Goal: Task Accomplishment & Management: Complete application form

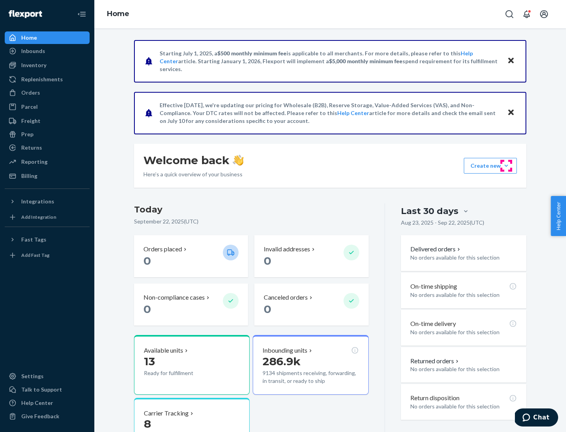
click at [506, 166] on button "Create new Create new inbound Create new order Create new product" at bounding box center [490, 166] width 53 height 16
click at [41, 79] on div "Replenishments" at bounding box center [42, 79] width 42 height 8
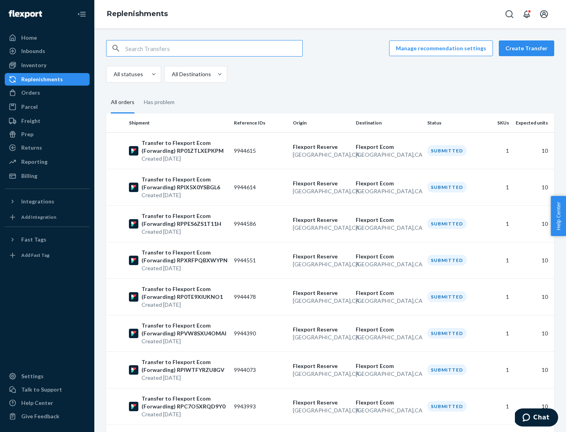
click at [528, 48] on button "Create Transfer" at bounding box center [526, 48] width 55 height 16
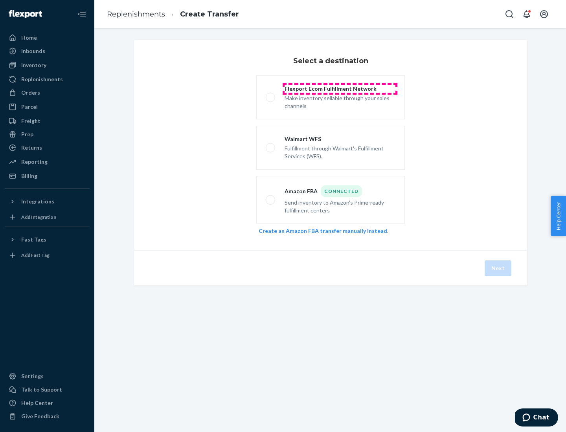
click at [340, 89] on div "Flexport Ecom Fulfillment Network" at bounding box center [339, 89] width 111 height 8
click at [271, 95] on input "Flexport Ecom Fulfillment Network Make inventory sellable through your sales ch…" at bounding box center [268, 97] width 5 height 5
radio input "true"
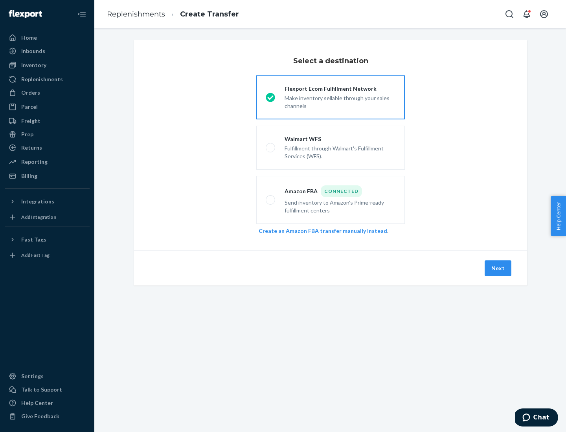
click at [498, 268] on button "Next" at bounding box center [497, 268] width 27 height 16
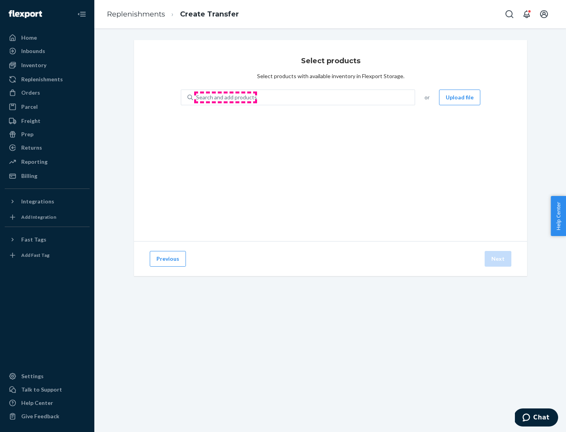
click at [226, 97] on div "Search and add products" at bounding box center [226, 98] width 61 height 8
click at [197, 97] on input "Search and add products" at bounding box center [196, 98] width 1 height 8
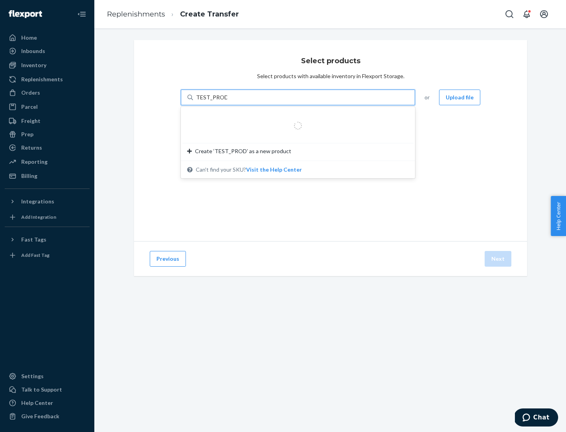
type input "TEST_PRODUCT"
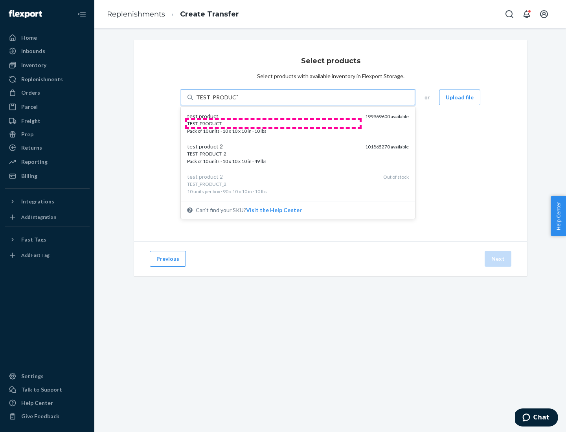
click at [273, 123] on div "TEST_PRODUCT" at bounding box center [273, 123] width 172 height 7
click at [238, 101] on input "TEST_PRODUCT" at bounding box center [217, 98] width 42 height 8
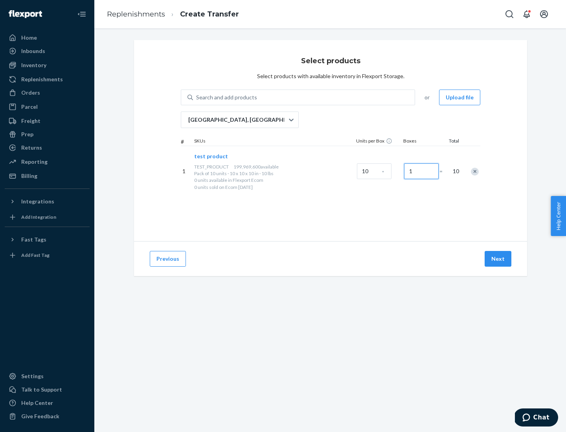
type input "1"
click at [498, 259] on button "Next" at bounding box center [497, 259] width 27 height 16
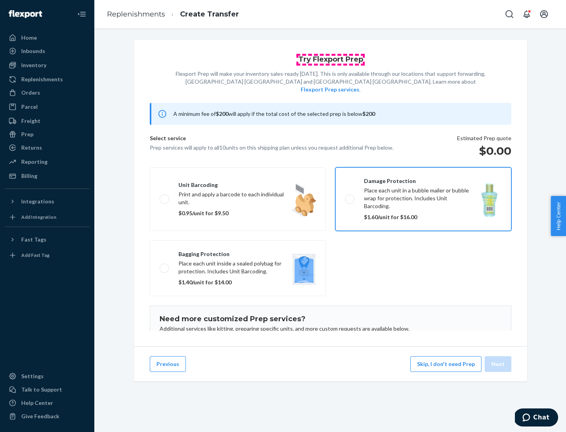
click at [345, 196] on input "Damage protection Place each unit in a bubble mailer or bubble wrap for protect…" at bounding box center [347, 198] width 5 height 5
checkbox input "true"
click at [498, 364] on button "Next" at bounding box center [497, 364] width 27 height 16
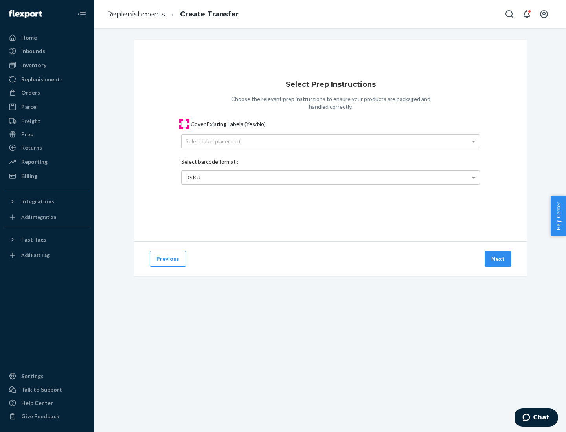
click at [184, 124] on input "Cover Existing Labels (Yes/No)" at bounding box center [184, 124] width 6 height 6
checkbox input "true"
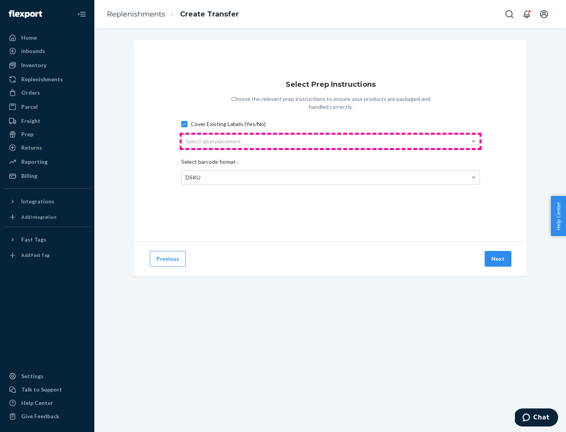
click at [330, 141] on div "Select label placement" at bounding box center [331, 141] width 298 height 13
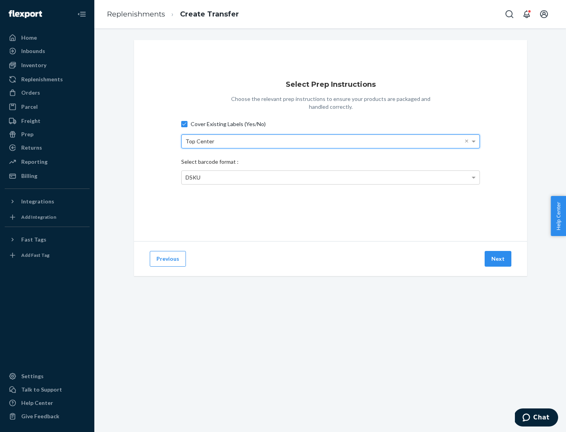
click at [193, 177] on span "DSKU" at bounding box center [192, 177] width 15 height 7
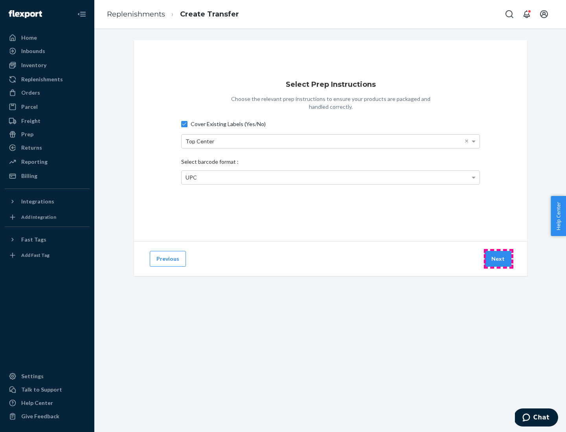
click at [498, 259] on button "Next" at bounding box center [497, 259] width 27 height 16
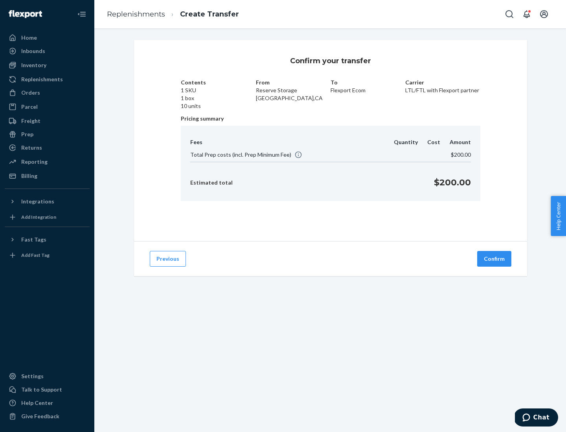
click at [494, 259] on button "Confirm" at bounding box center [494, 259] width 34 height 16
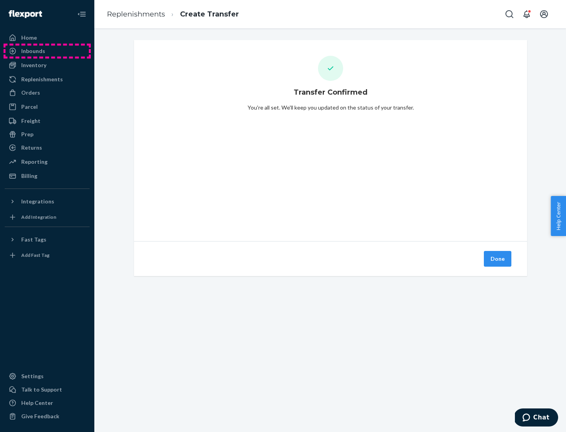
click at [47, 51] on div "Inbounds" at bounding box center [47, 51] width 83 height 11
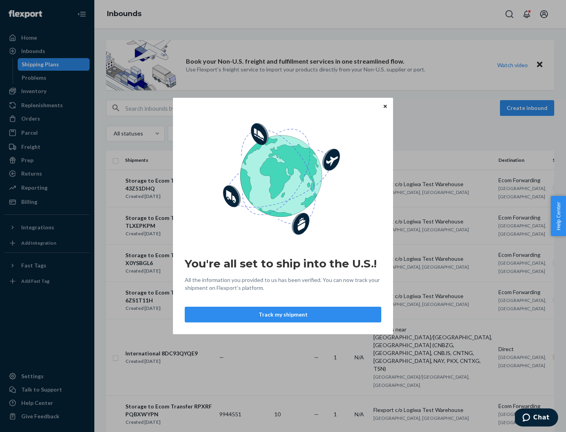
click at [39, 64] on div "You're all set to ship into the U.S.! All the information you provided to us ha…" at bounding box center [283, 216] width 566 height 432
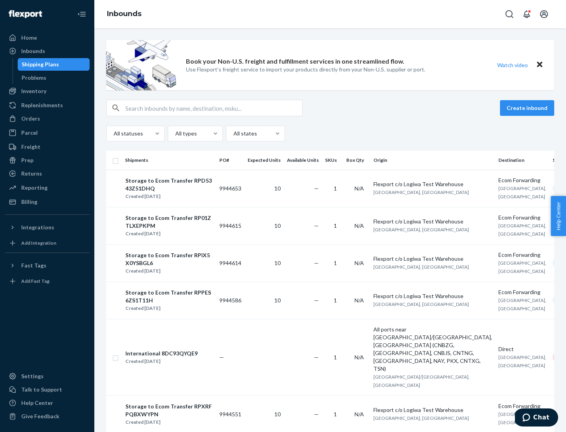
click at [174, 188] on div "Storage to Ecom Transfer RPD5343Z51DHQ" at bounding box center [168, 185] width 87 height 16
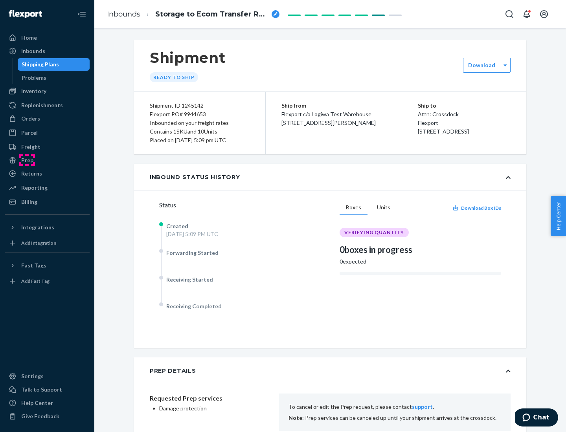
click at [27, 160] on div "Prep" at bounding box center [27, 160] width 12 height 8
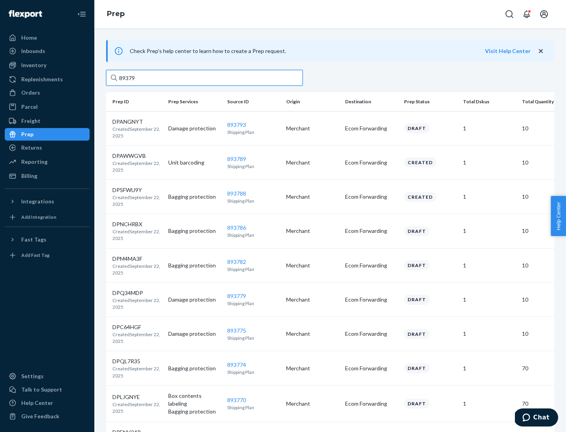
type input "893793"
